Goal: Task Accomplishment & Management: Complete application form

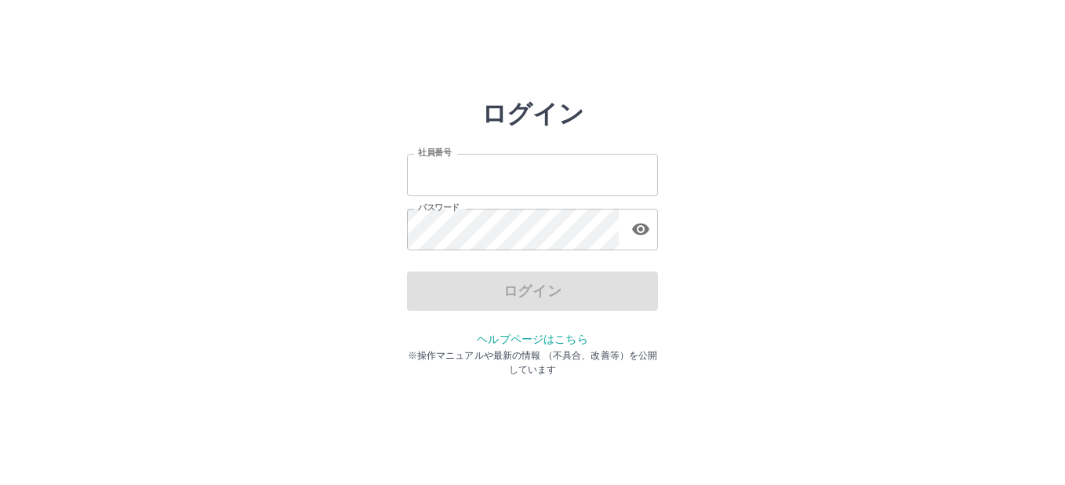
type input "*******"
click at [529, 292] on div "ログイン" at bounding box center [532, 290] width 251 height 39
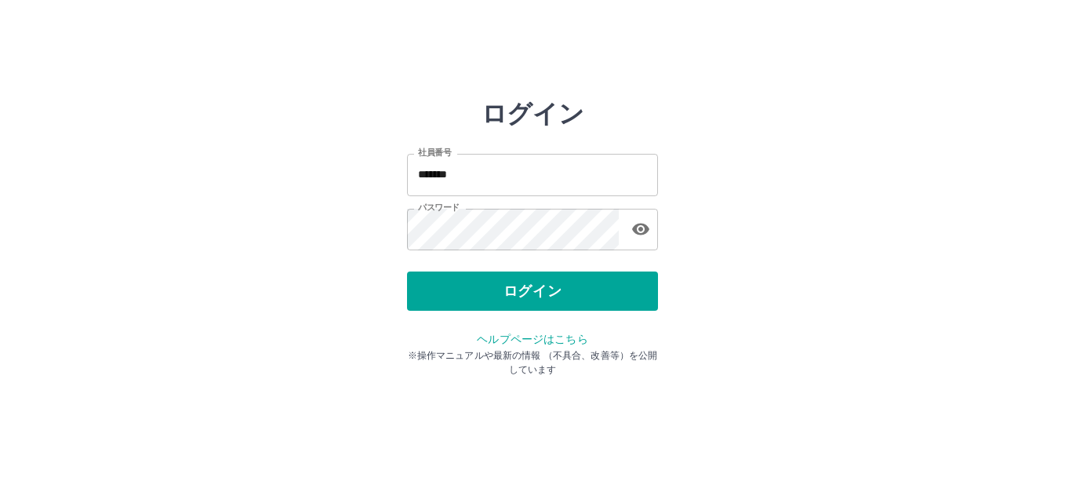
click at [529, 292] on button "ログイン" at bounding box center [532, 290] width 251 height 39
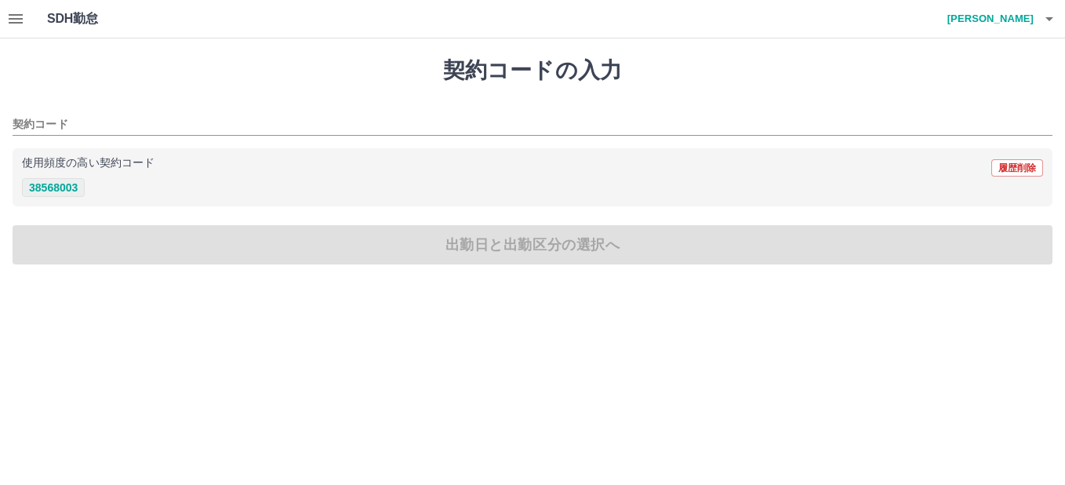
click at [61, 188] on button "38568003" at bounding box center [53, 187] width 63 height 19
type input "********"
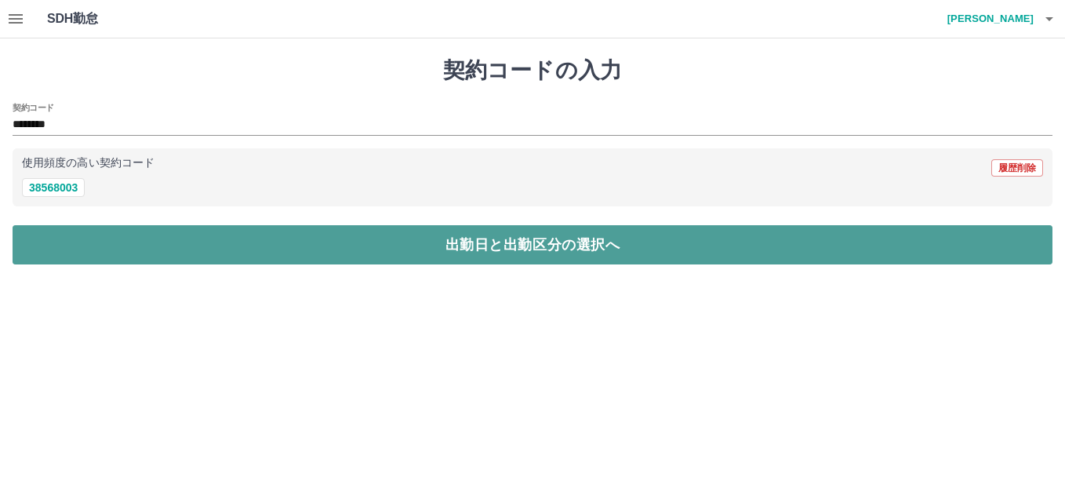
click at [517, 248] on button "出勤日と出勤区分の選択へ" at bounding box center [533, 244] width 1040 height 39
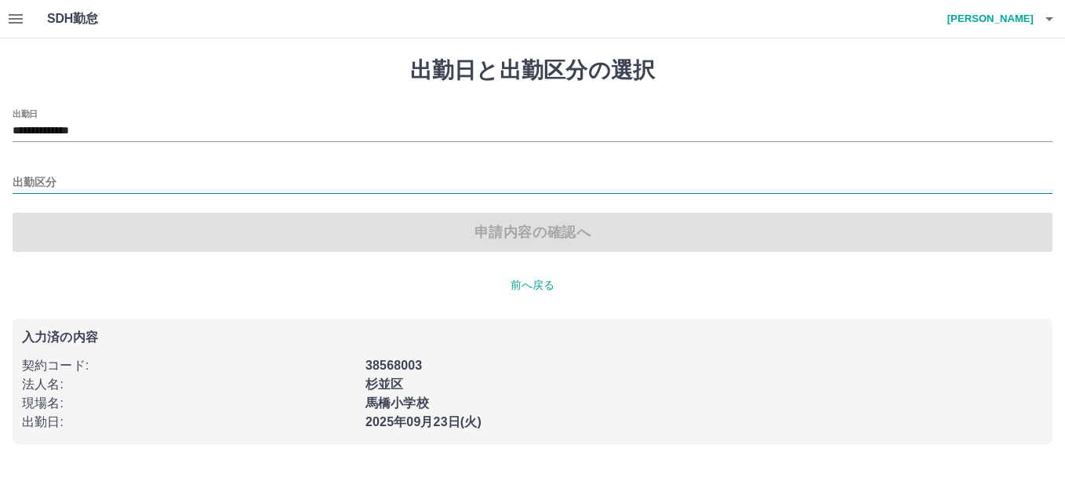
click at [37, 183] on input "出勤区分" at bounding box center [533, 183] width 1040 height 20
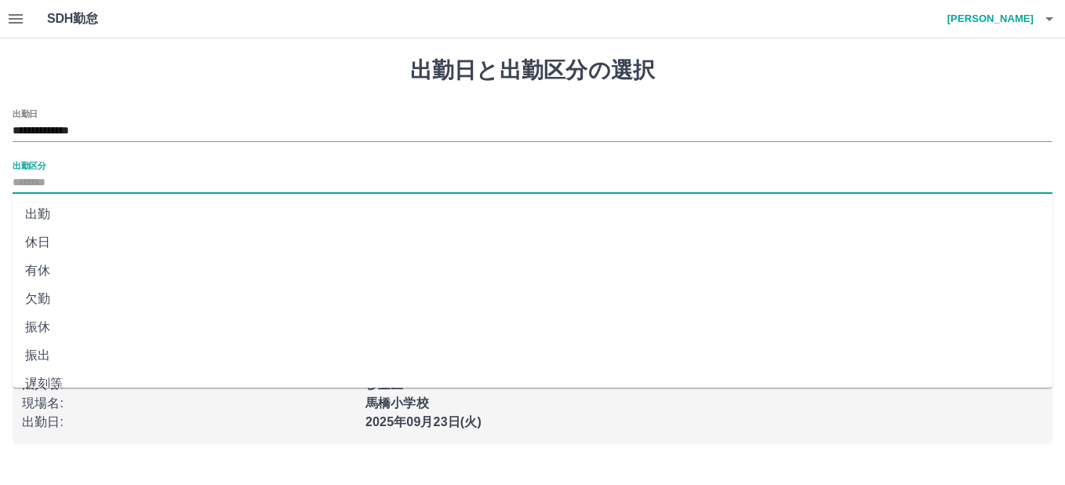
click at [42, 241] on li "休日" at bounding box center [533, 242] width 1040 height 28
type input "**"
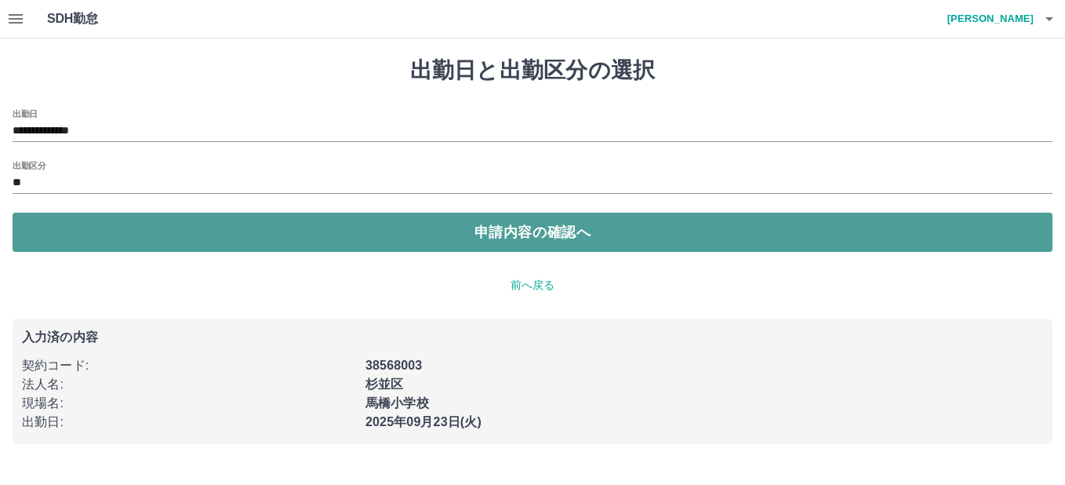
click at [537, 225] on button "申請内容の確認へ" at bounding box center [533, 232] width 1040 height 39
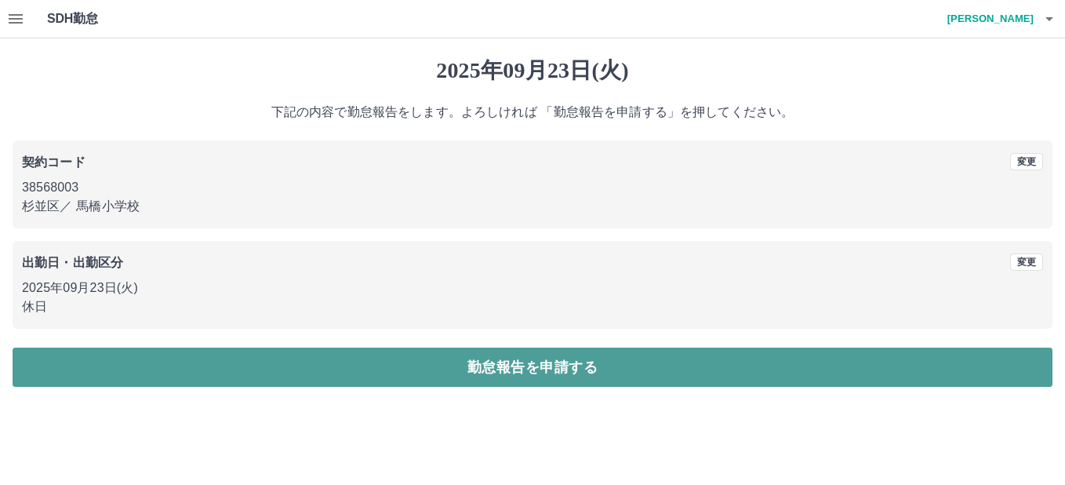
click at [497, 366] on button "勤怠報告を申請する" at bounding box center [533, 367] width 1040 height 39
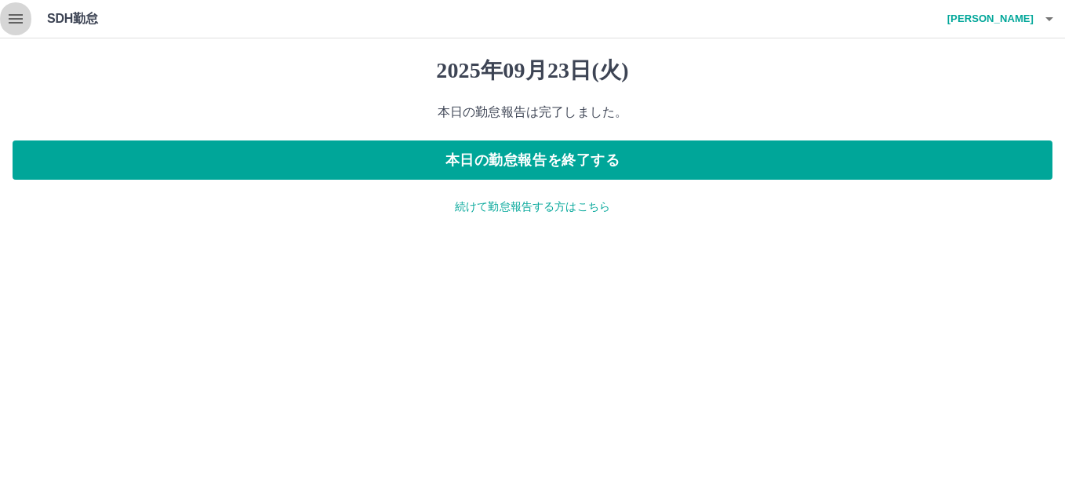
click at [14, 20] on icon "button" at bounding box center [16, 18] width 14 height 9
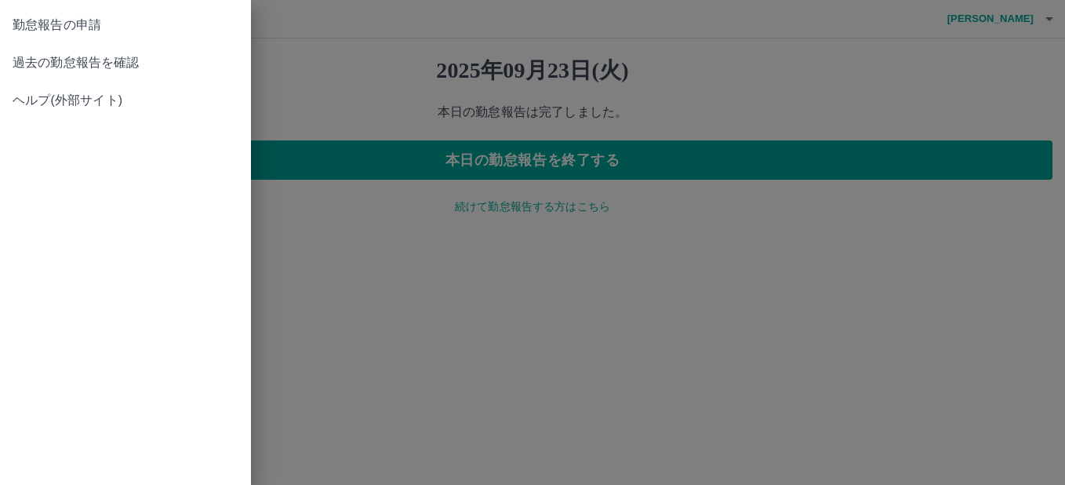
click at [79, 64] on span "過去の勤怠報告を確認" at bounding box center [126, 62] width 226 height 19
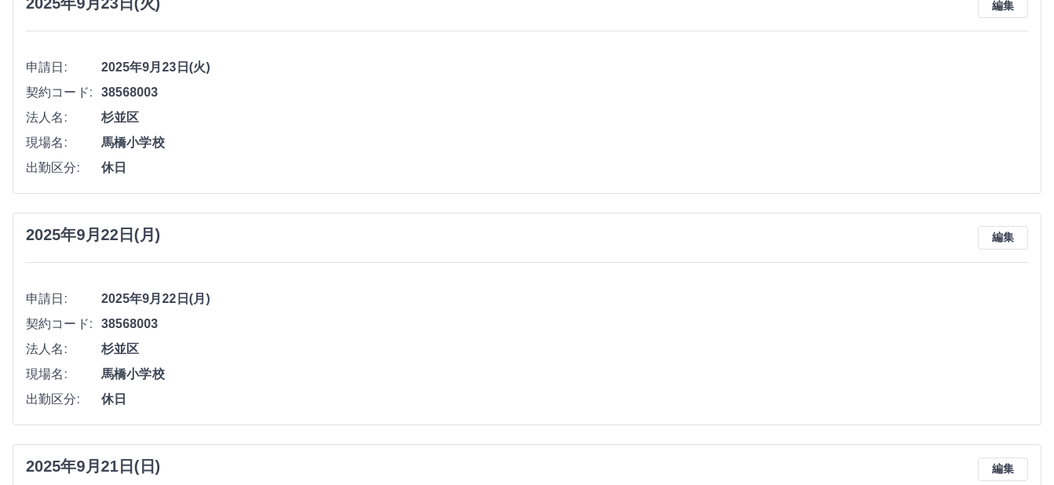
scroll to position [62, 0]
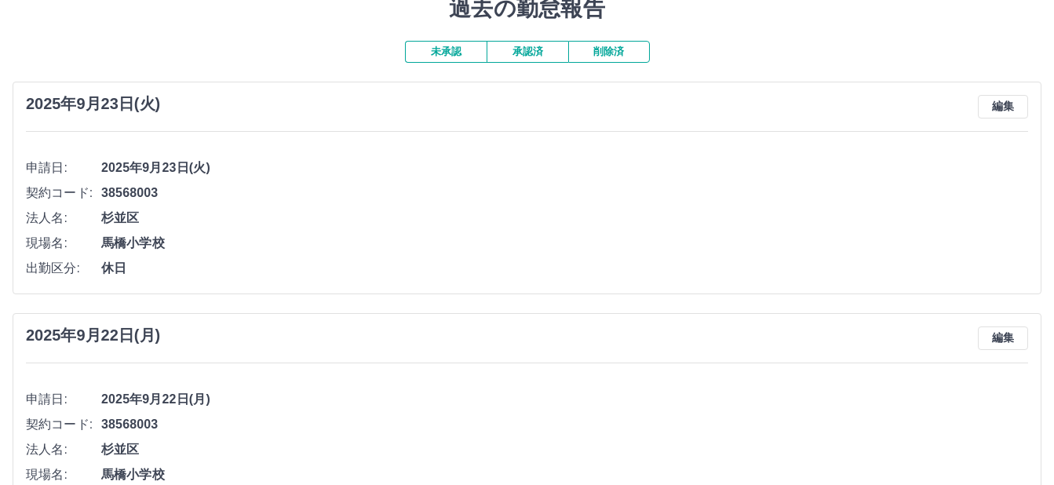
click at [517, 50] on button "承認済" at bounding box center [527, 52] width 82 height 22
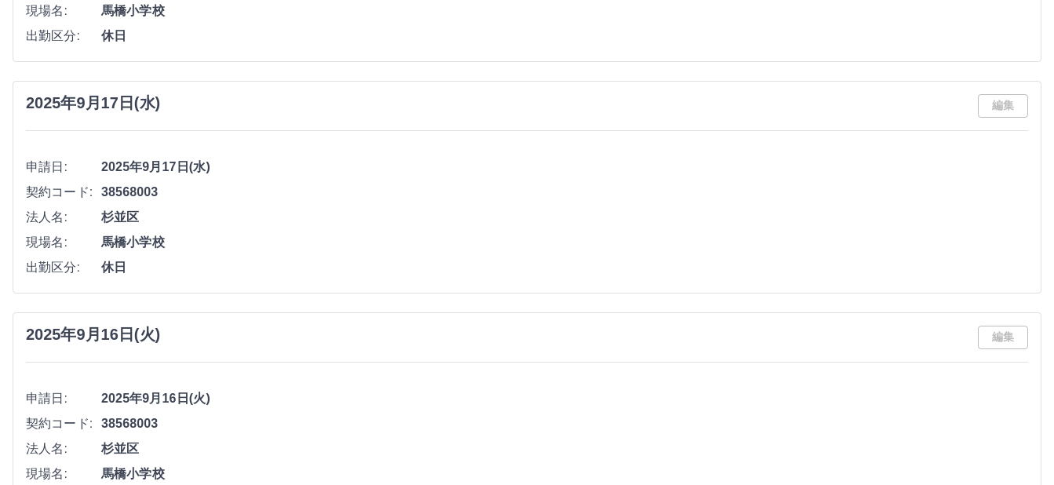
scroll to position [863, 0]
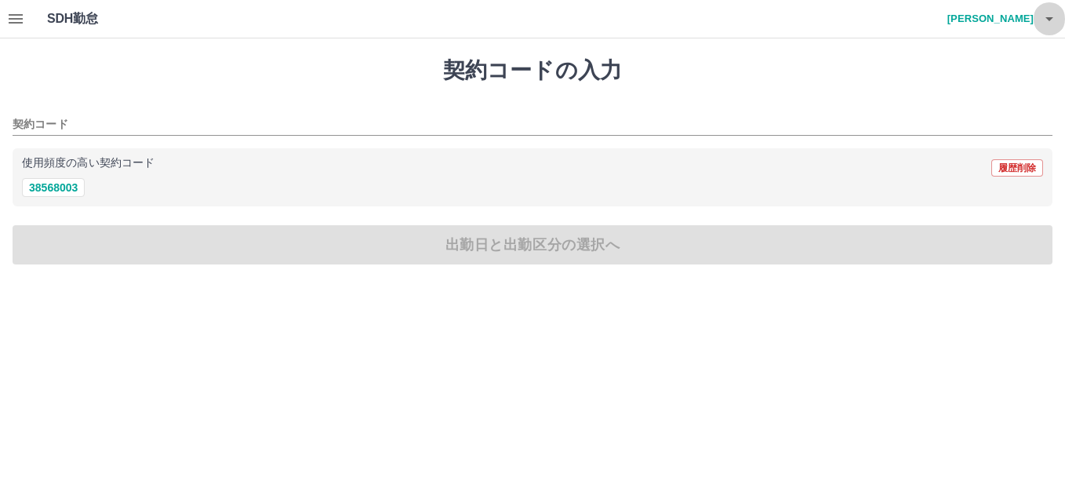
click at [1053, 21] on icon "button" at bounding box center [1049, 18] width 19 height 19
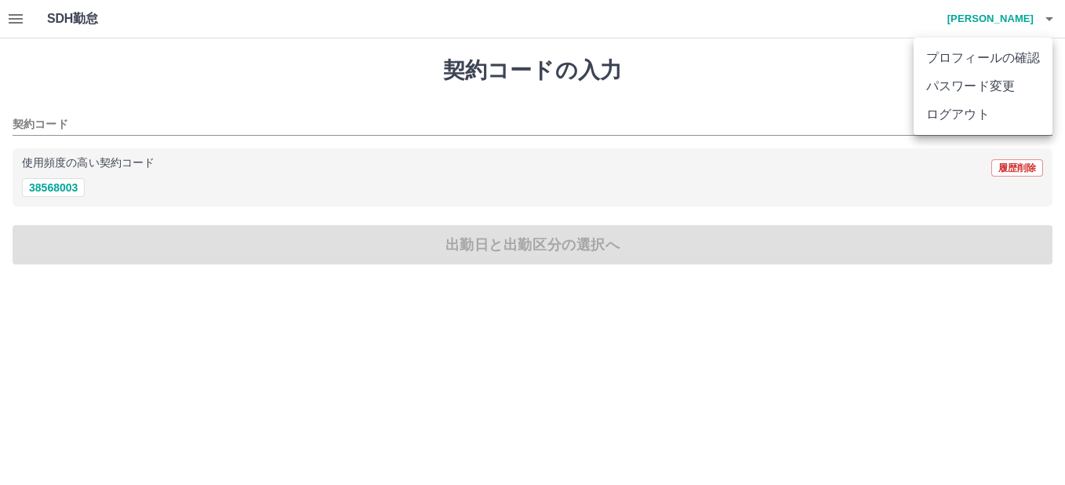
click at [974, 111] on li "ログアウト" at bounding box center [983, 114] width 139 height 28
